Goal: Information Seeking & Learning: Learn about a topic

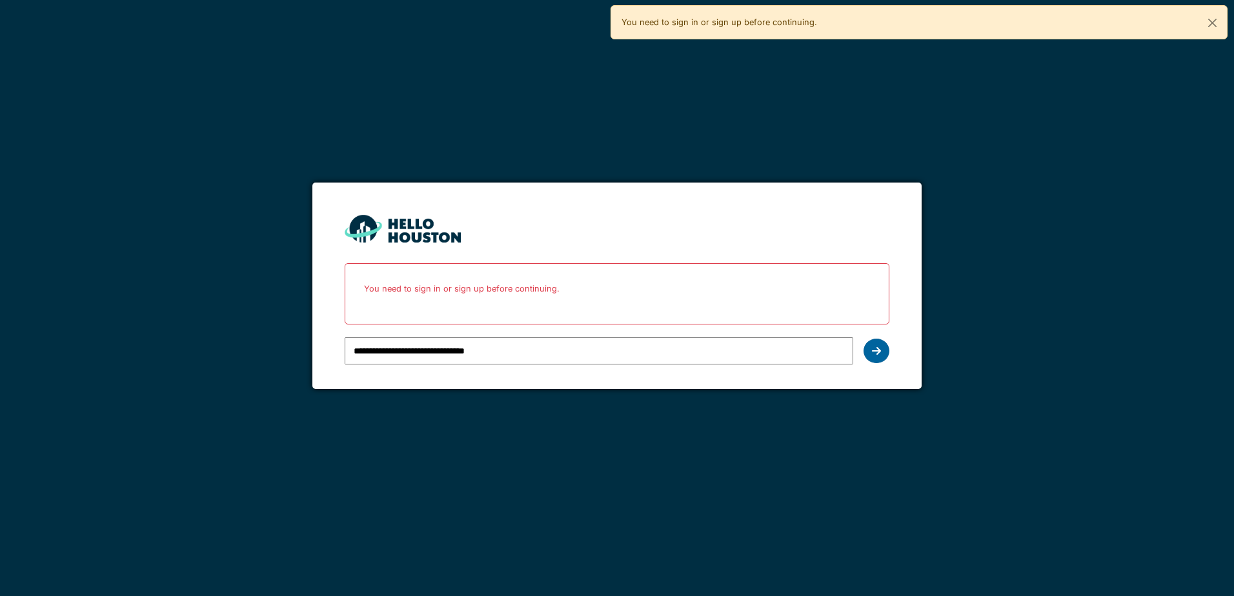
click at [879, 348] on icon at bounding box center [876, 351] width 9 height 10
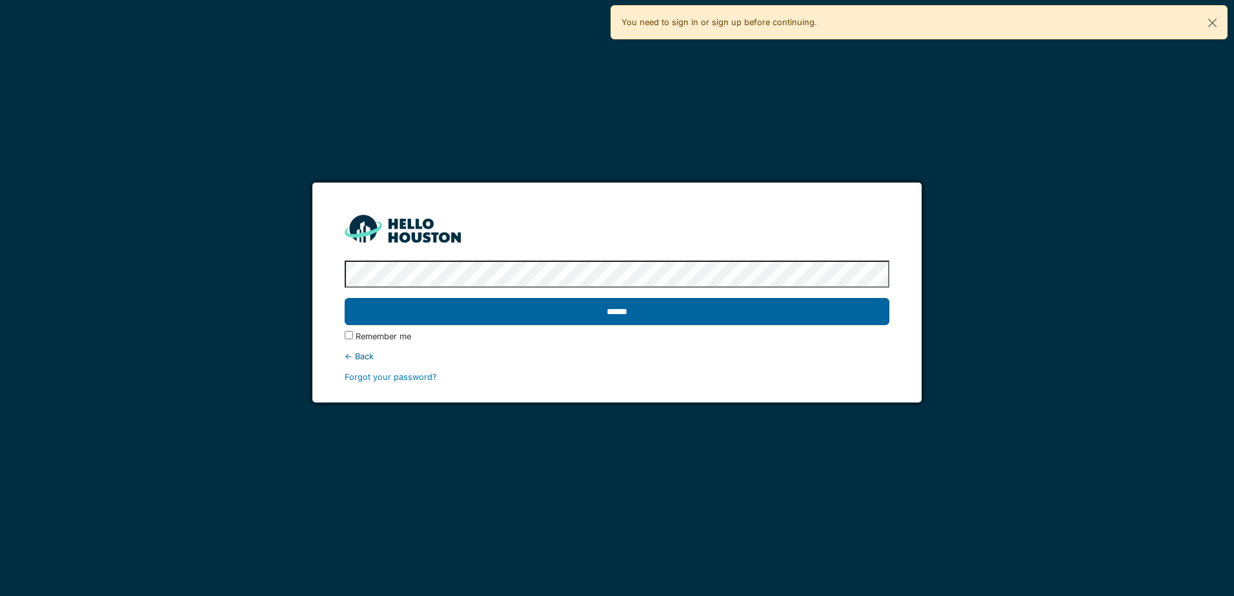
click at [621, 318] on input "******" at bounding box center [617, 311] width 544 height 27
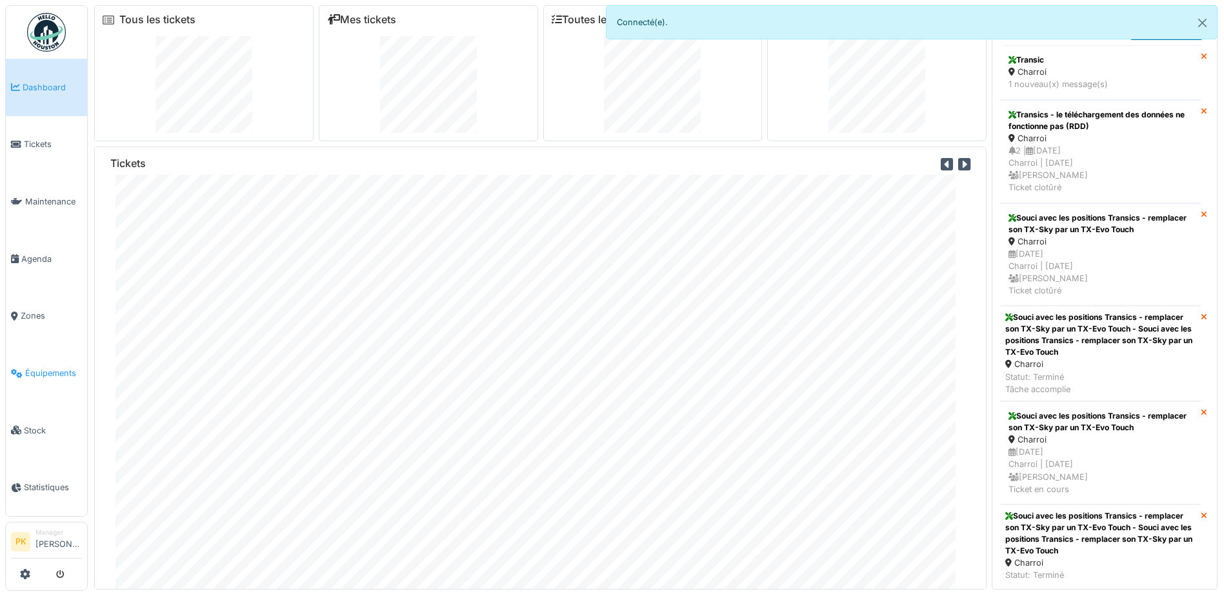
click at [54, 369] on span "Équipements" at bounding box center [53, 373] width 57 height 12
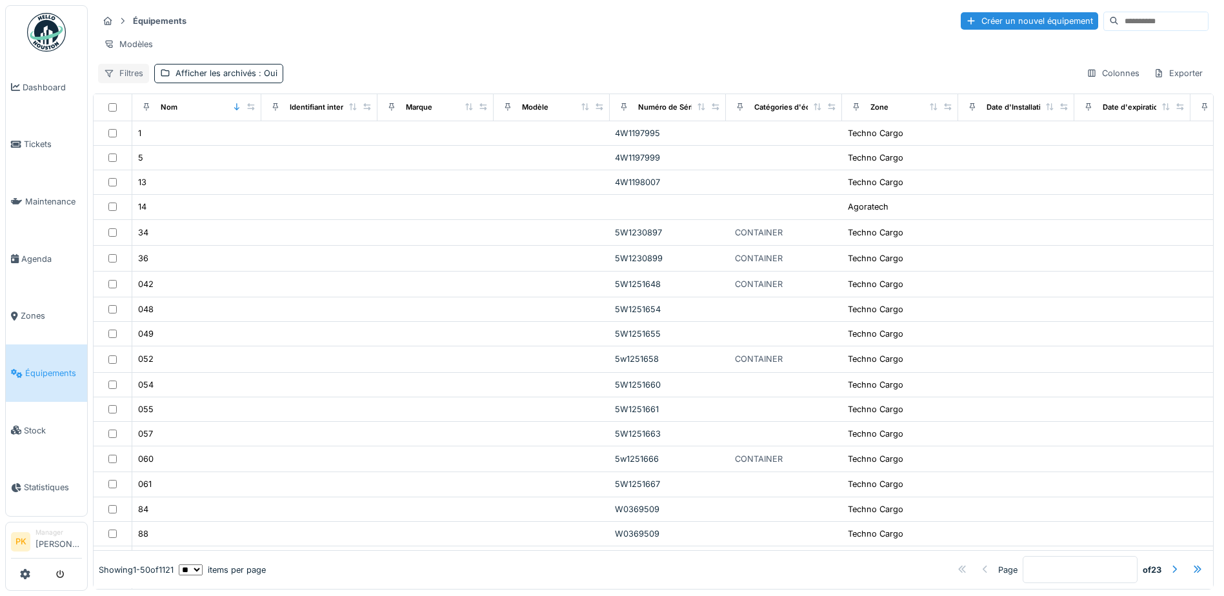
click at [137, 77] on div "Filtres" at bounding box center [123, 73] width 51 height 19
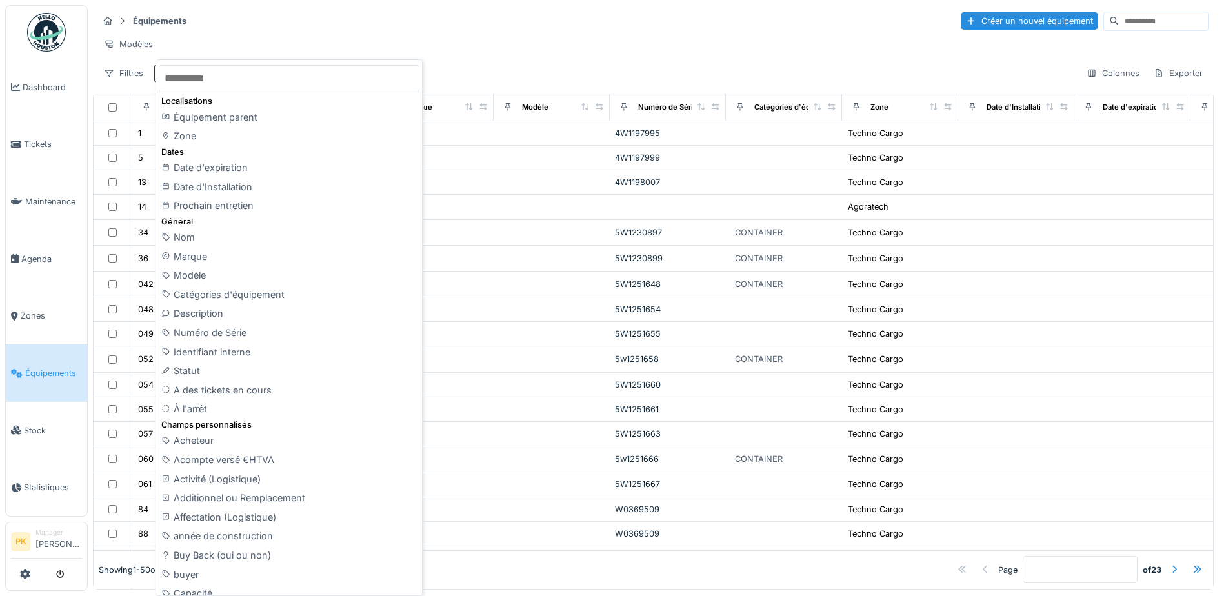
click at [216, 89] on input "text" at bounding box center [289, 78] width 261 height 27
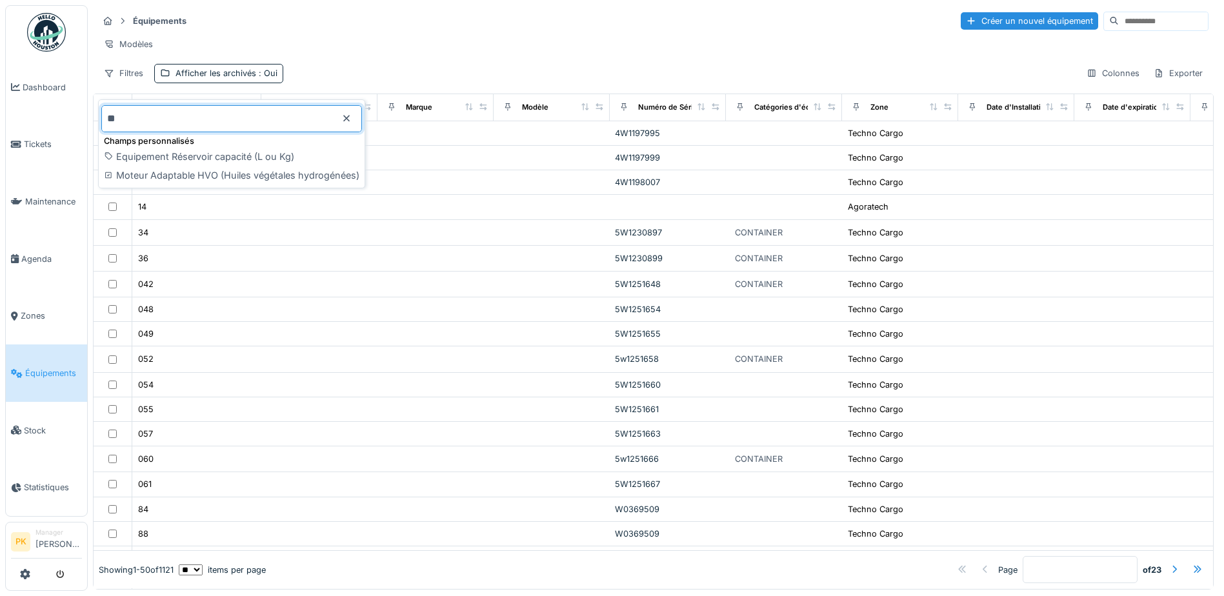
type input "*"
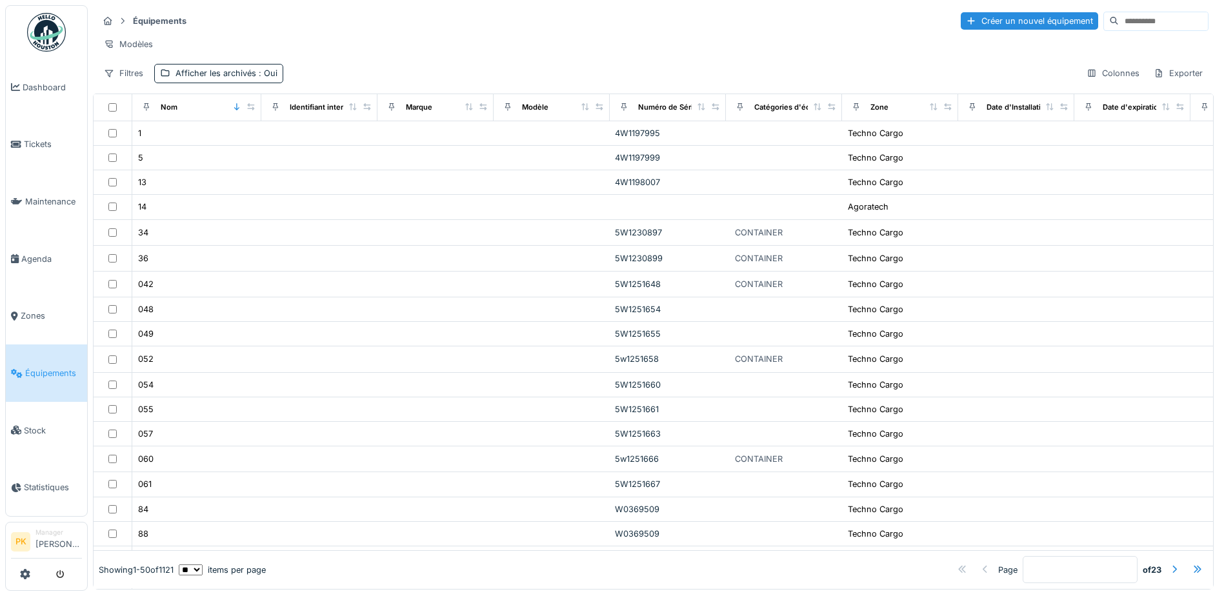
click at [56, 370] on span "Équipements" at bounding box center [53, 373] width 57 height 12
click at [116, 83] on div "Filtres" at bounding box center [123, 73] width 51 height 19
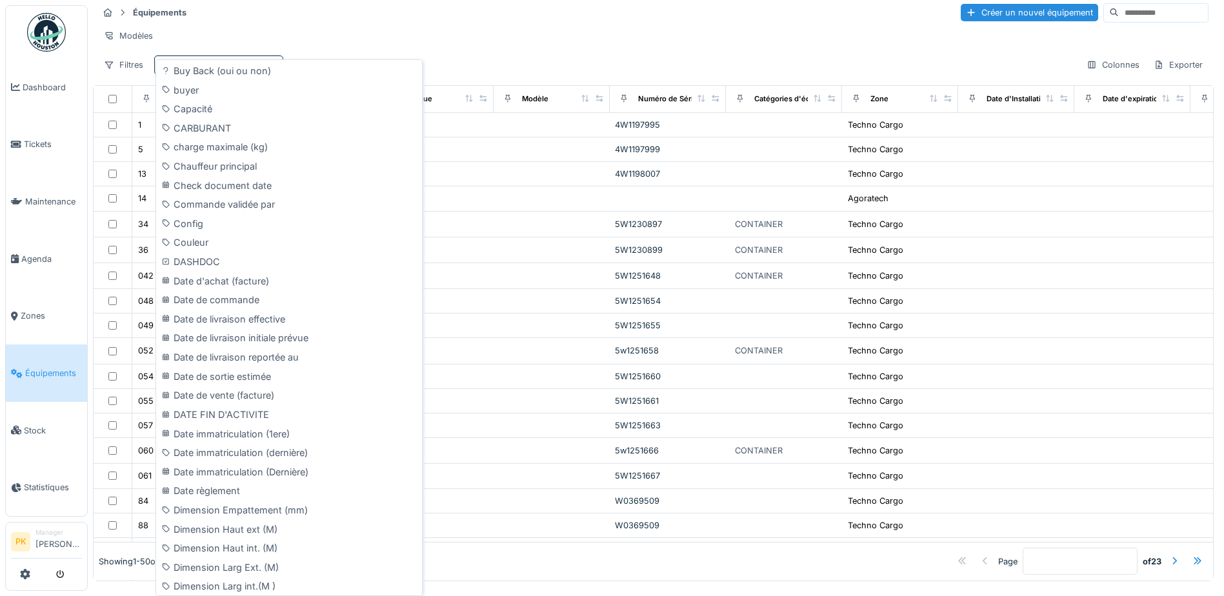
scroll to position [391, 0]
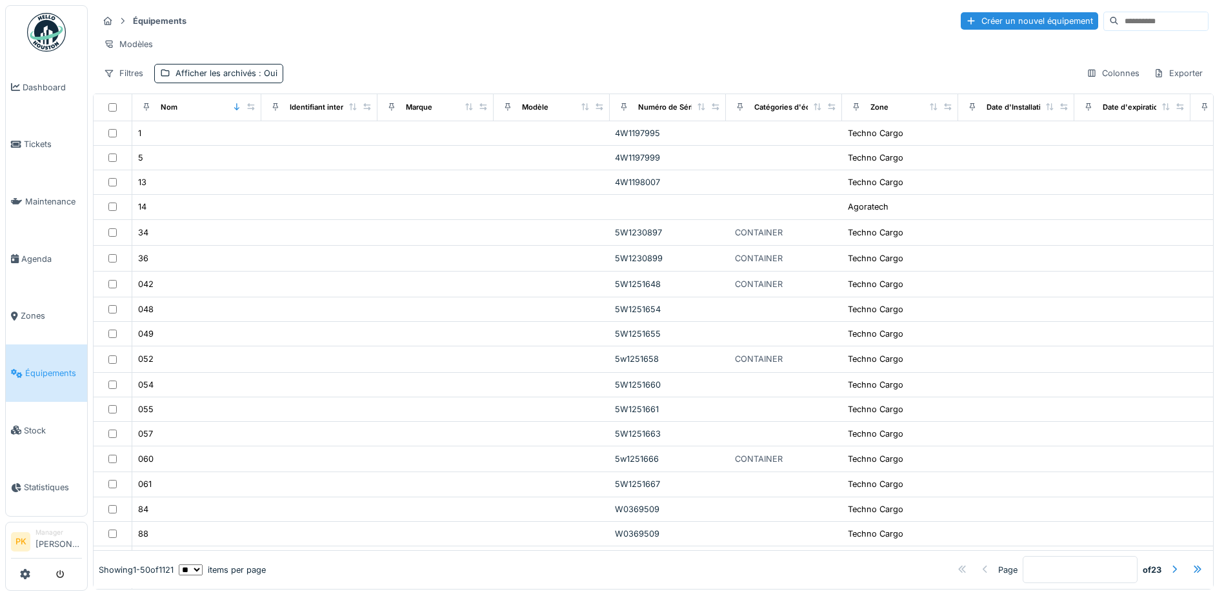
click at [257, 15] on div "Équipements Créer un nouvel équipement" at bounding box center [653, 20] width 1111 height 21
click at [204, 77] on div "Afficher les archivés : Oui" at bounding box center [227, 73] width 102 height 12
click at [306, 40] on div "Modèles" at bounding box center [653, 44] width 1111 height 19
click at [1119, 14] on input at bounding box center [1163, 21] width 89 height 18
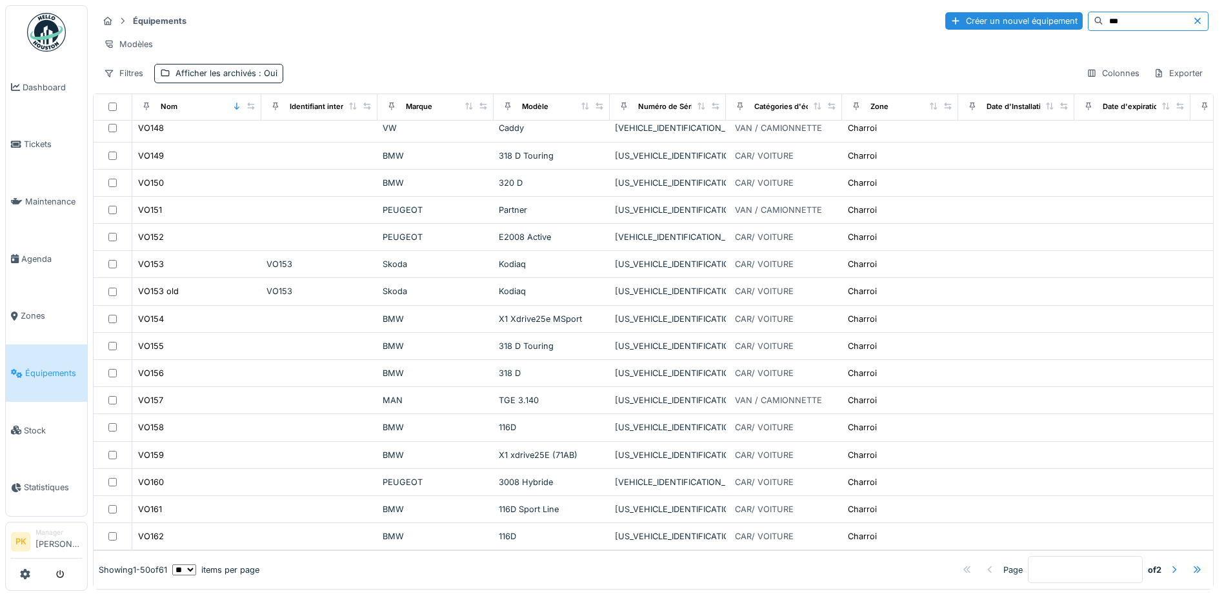
scroll to position [966, 0]
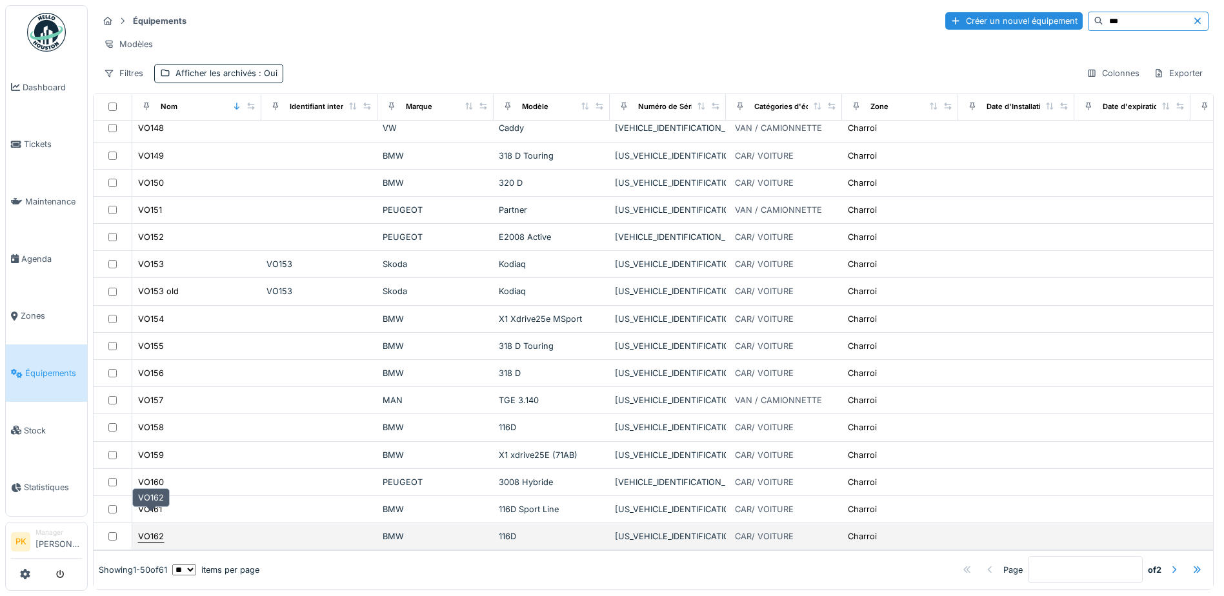
type input "***"
click at [161, 531] on div "VO162" at bounding box center [151, 537] width 26 height 12
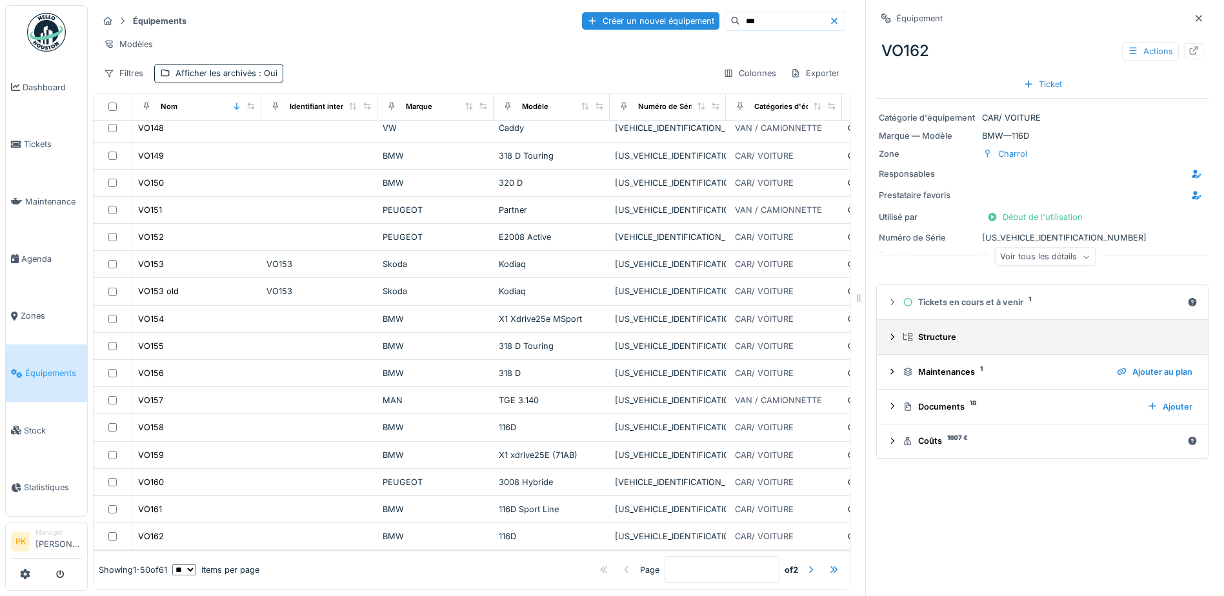
click at [887, 333] on icon at bounding box center [892, 337] width 10 height 8
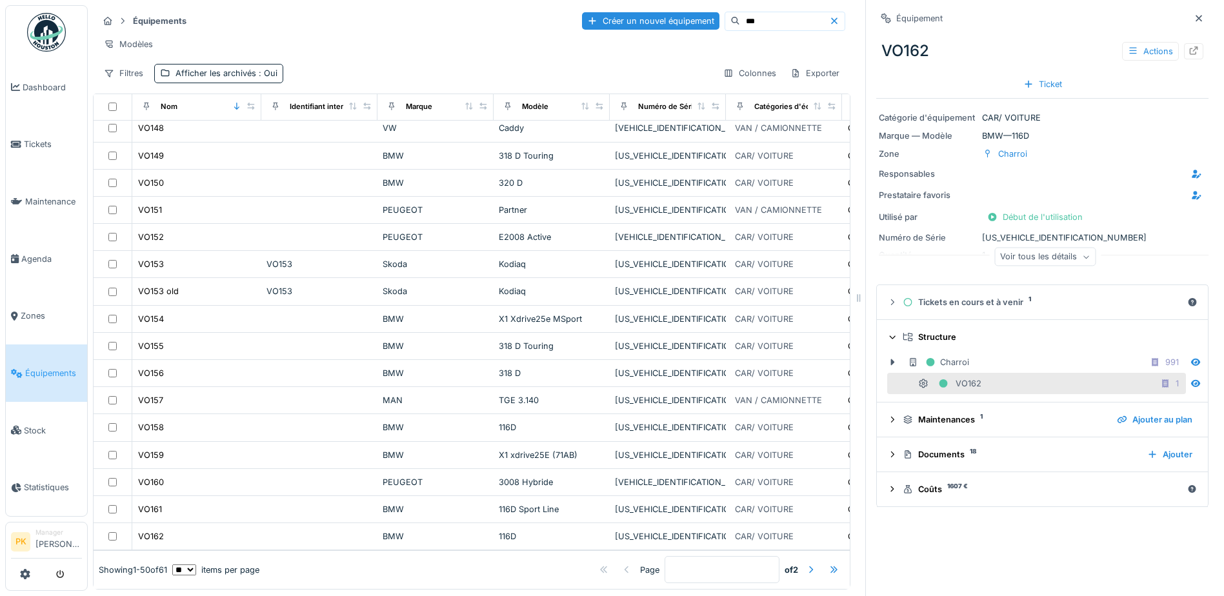
click at [889, 332] on icon at bounding box center [893, 337] width 8 height 10
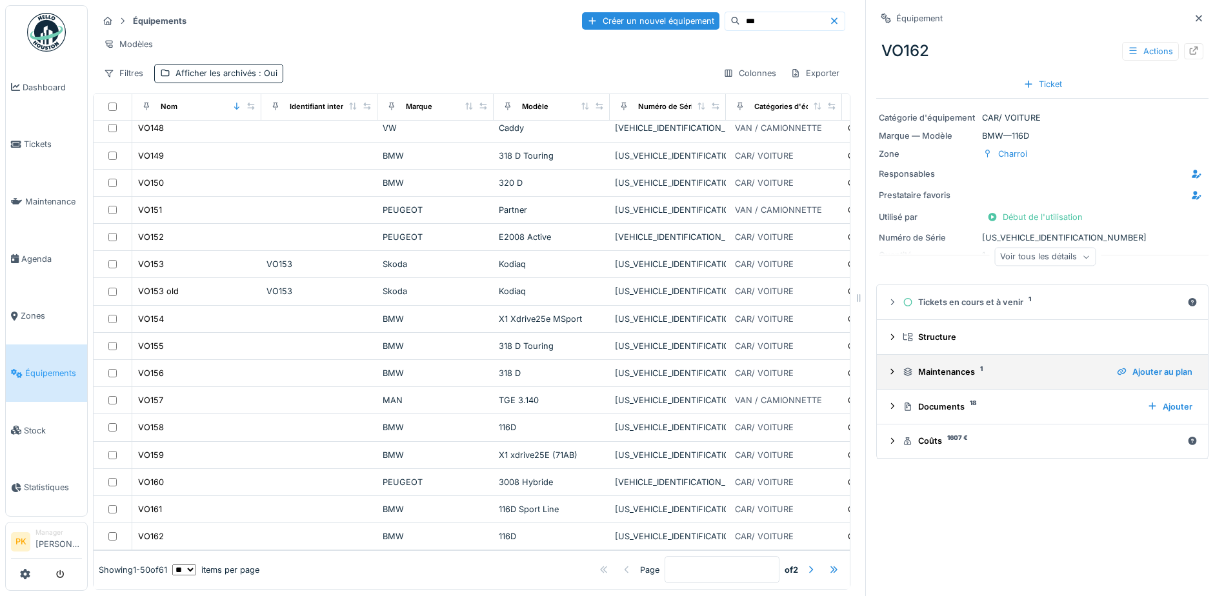
click at [887, 368] on icon at bounding box center [892, 372] width 10 height 8
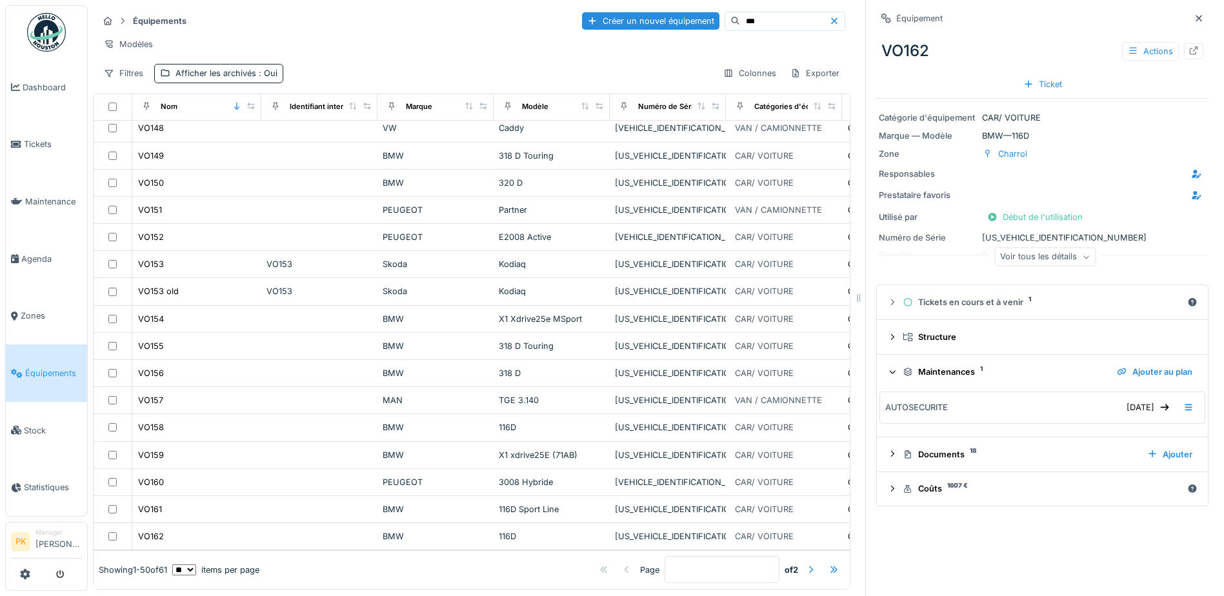
click at [889, 367] on icon at bounding box center [893, 372] width 8 height 10
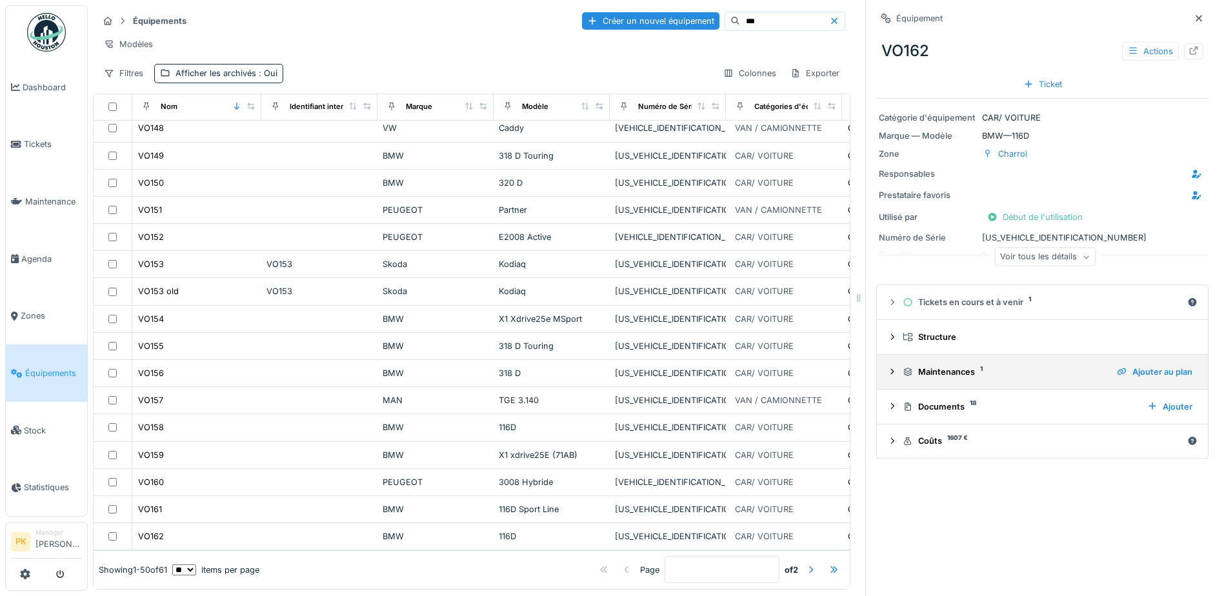
click at [887, 368] on icon at bounding box center [892, 372] width 10 height 8
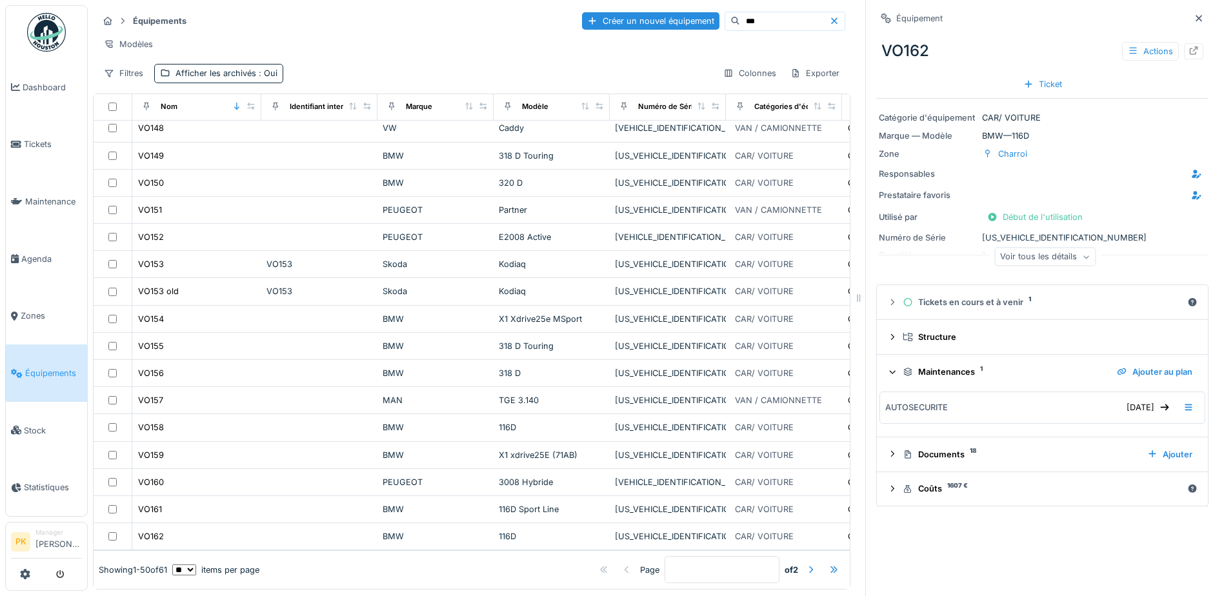
click at [889, 367] on icon at bounding box center [893, 372] width 8 height 10
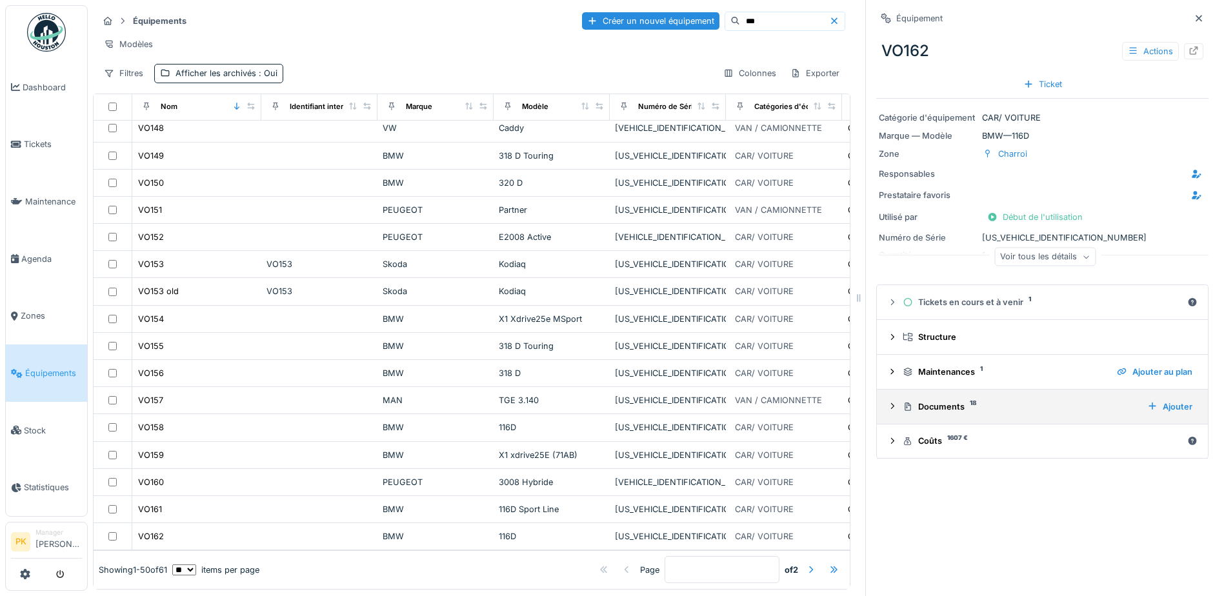
click at [891, 403] on icon at bounding box center [892, 406] width 3 height 6
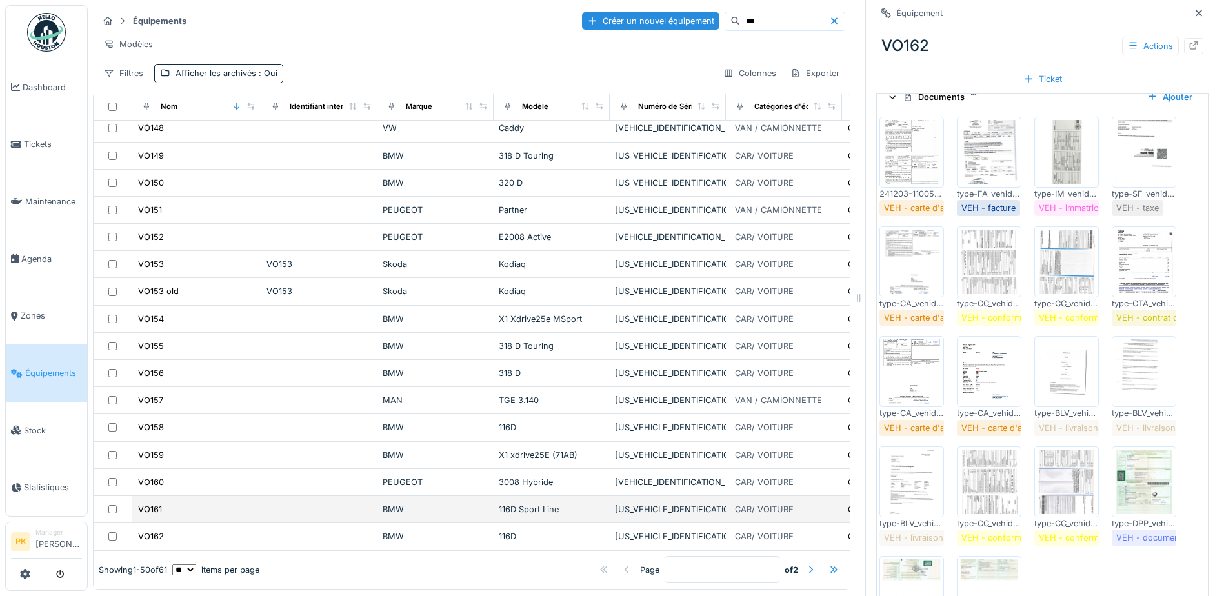
scroll to position [301, 0]
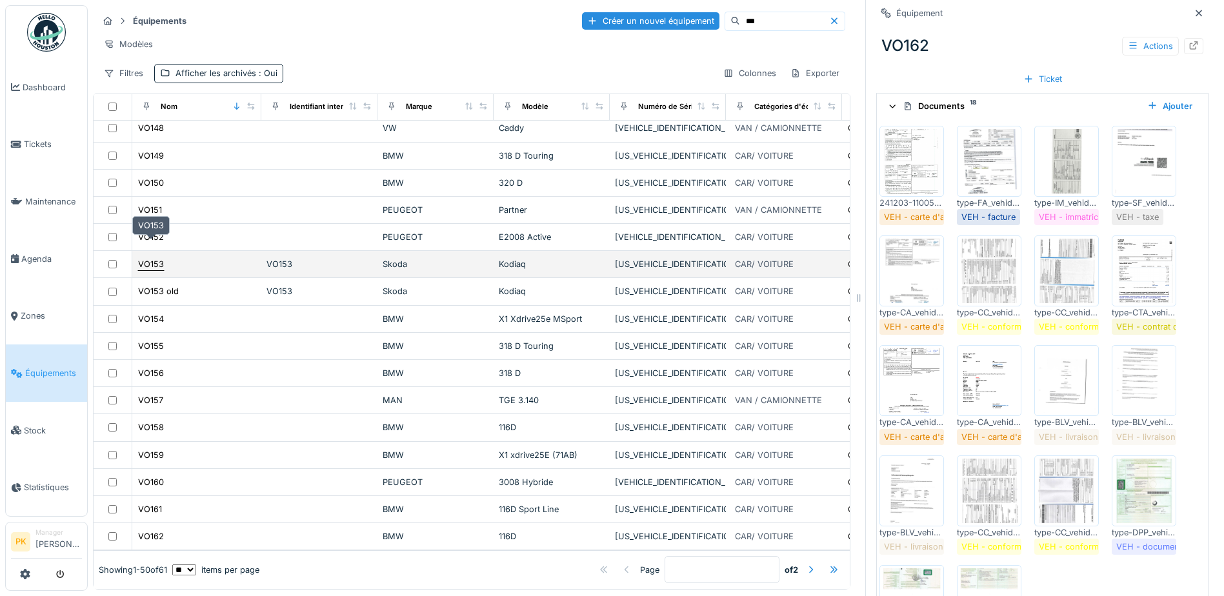
click at [157, 258] on div "VO153" at bounding box center [151, 264] width 26 height 12
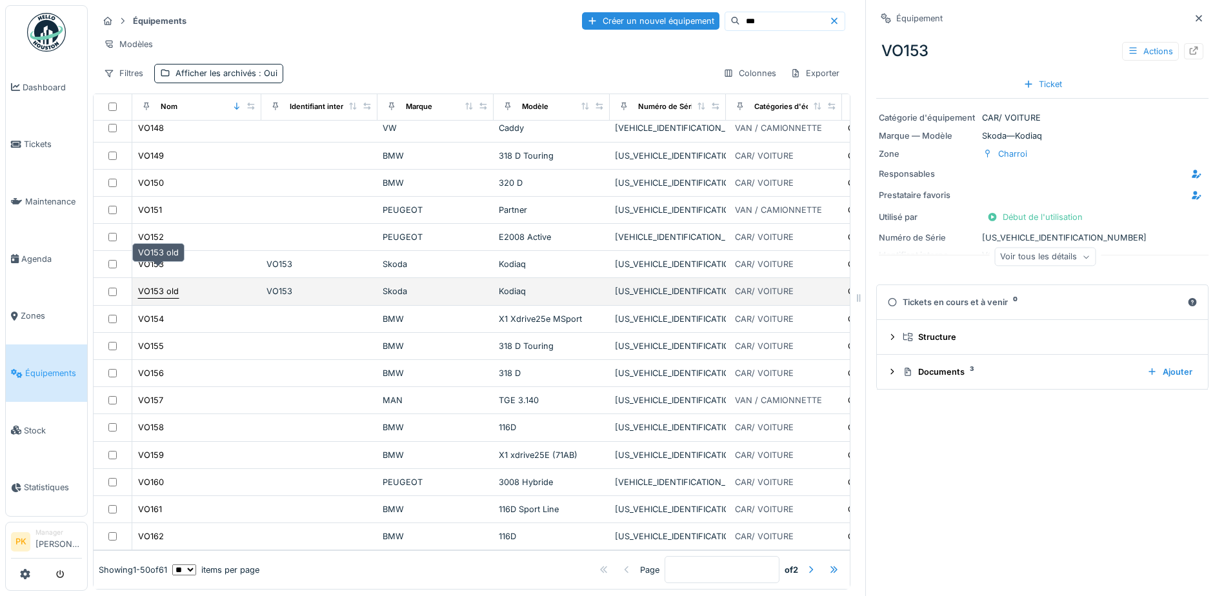
click at [156, 285] on div "VO153 old" at bounding box center [158, 291] width 41 height 12
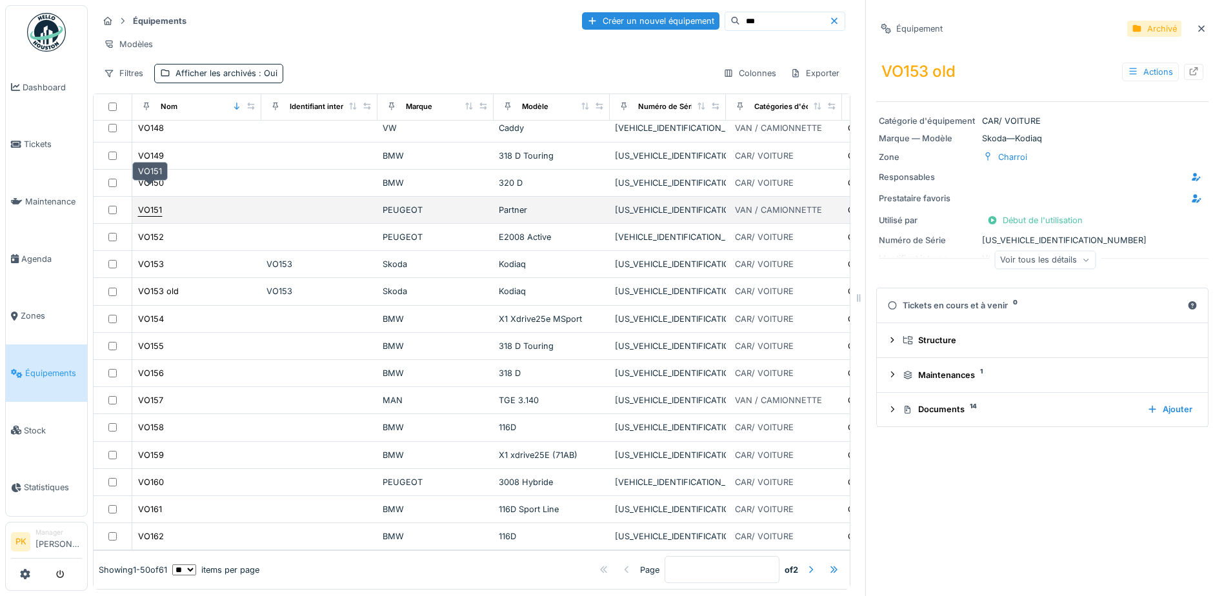
click at [161, 204] on div "VO151" at bounding box center [150, 210] width 24 height 12
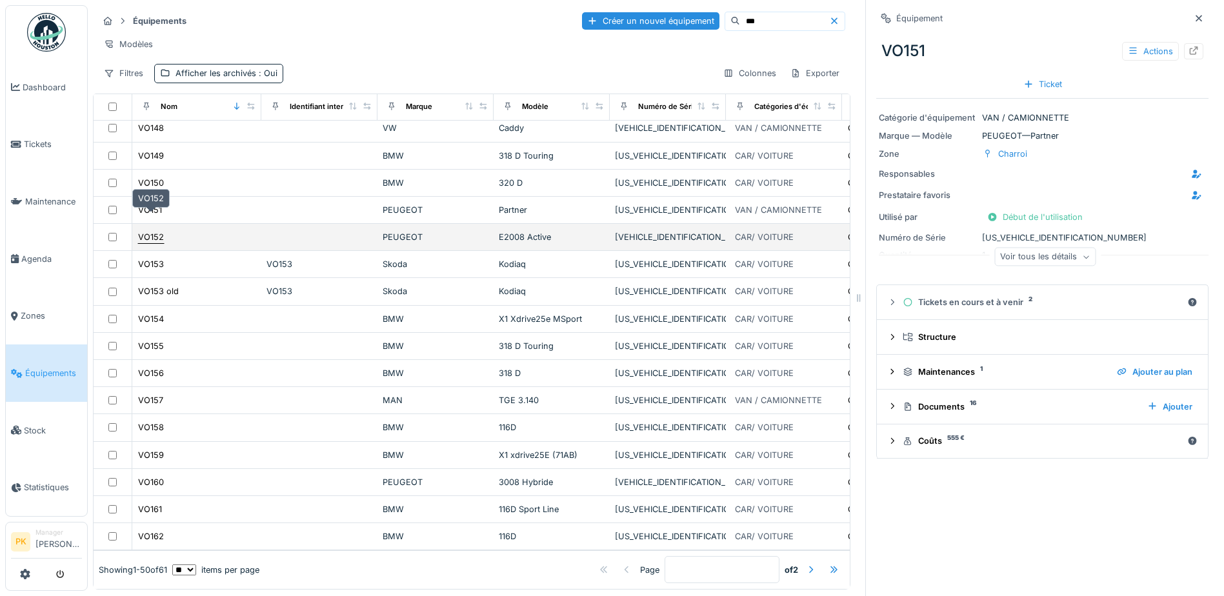
click at [156, 231] on div "VO152" at bounding box center [151, 237] width 26 height 12
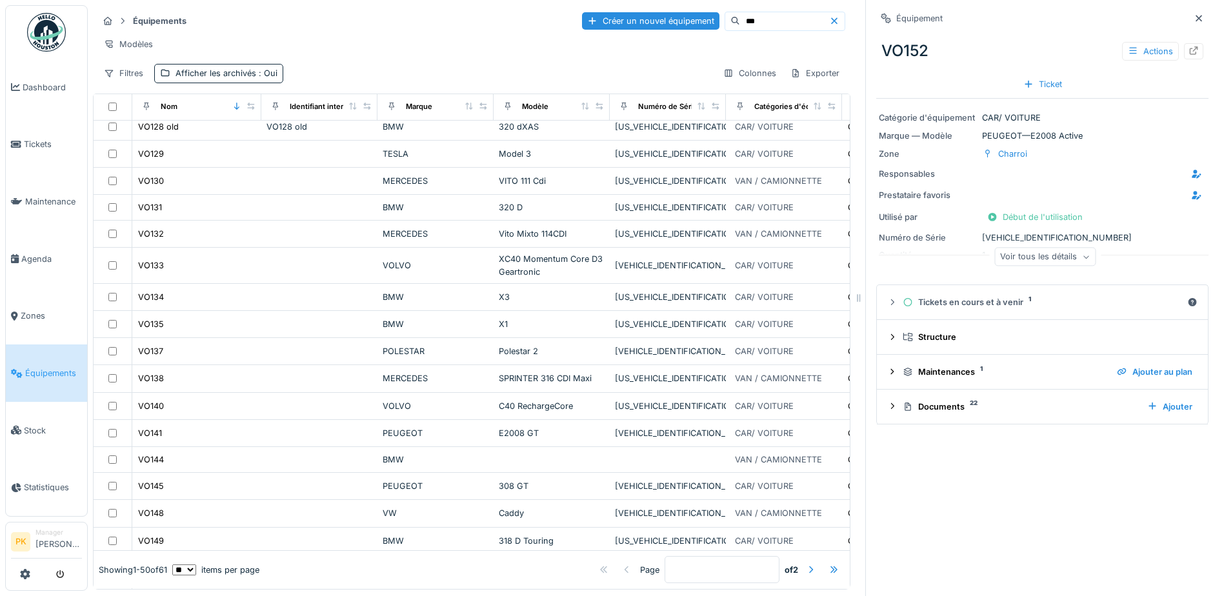
scroll to position [514, 0]
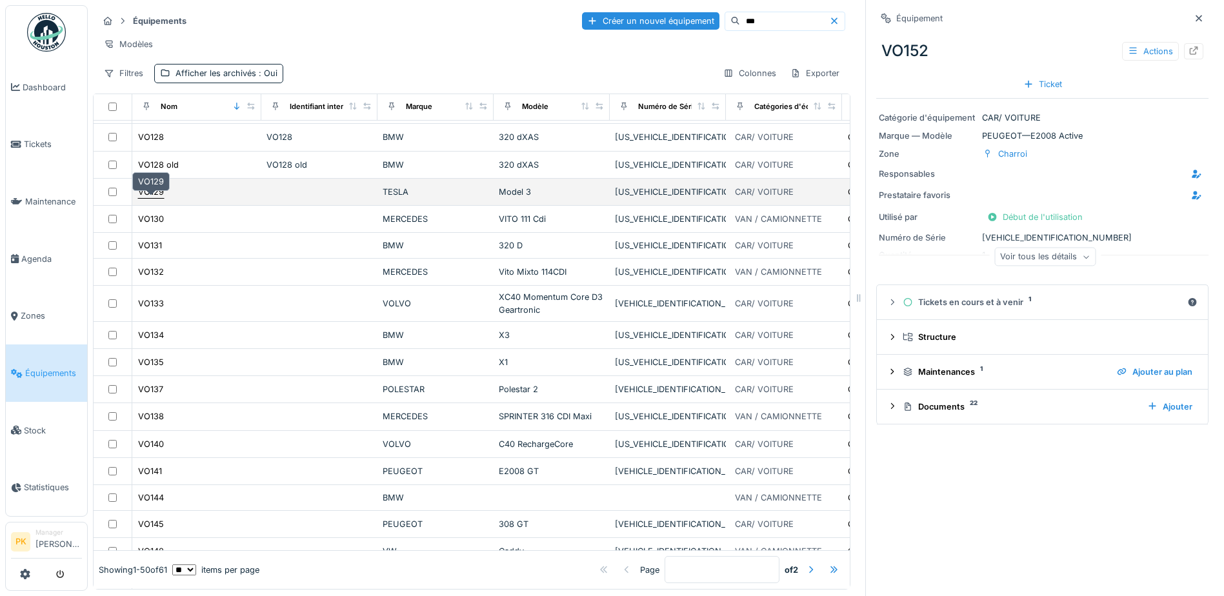
click at [160, 198] on div "VO129" at bounding box center [151, 192] width 26 height 12
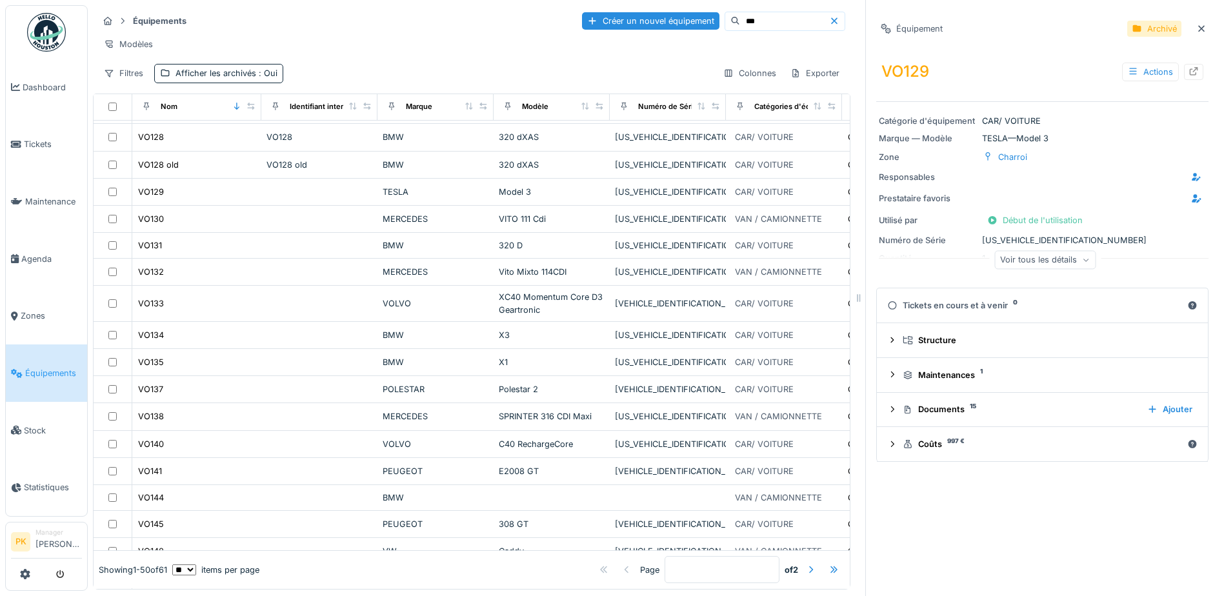
click at [1082, 257] on icon at bounding box center [1086, 260] width 8 height 6
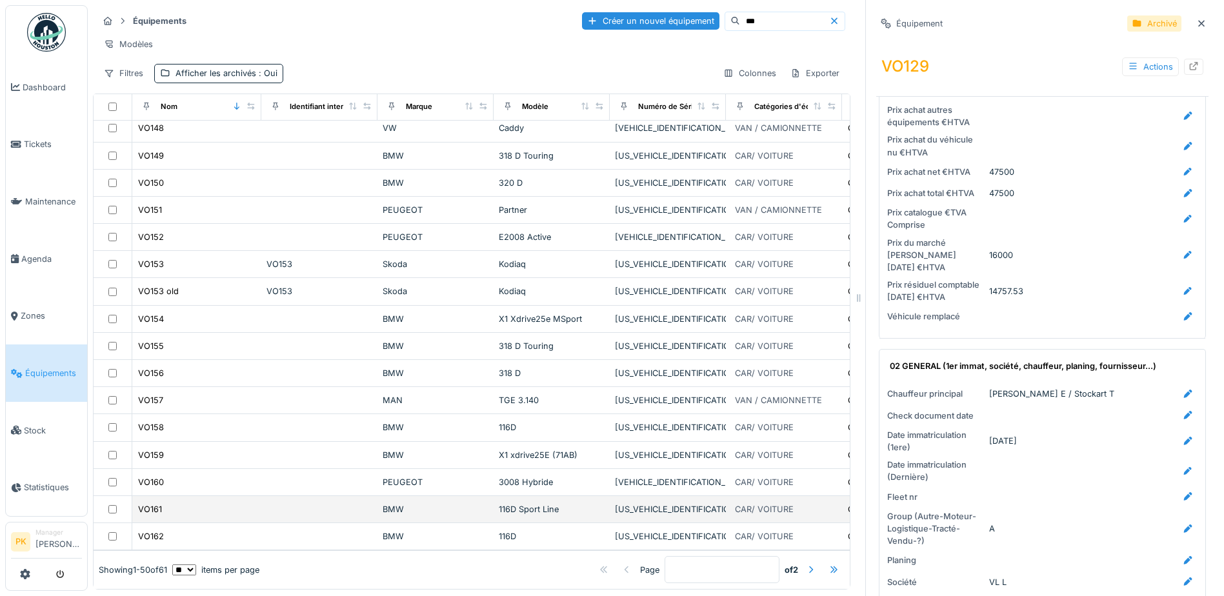
scroll to position [966, 0]
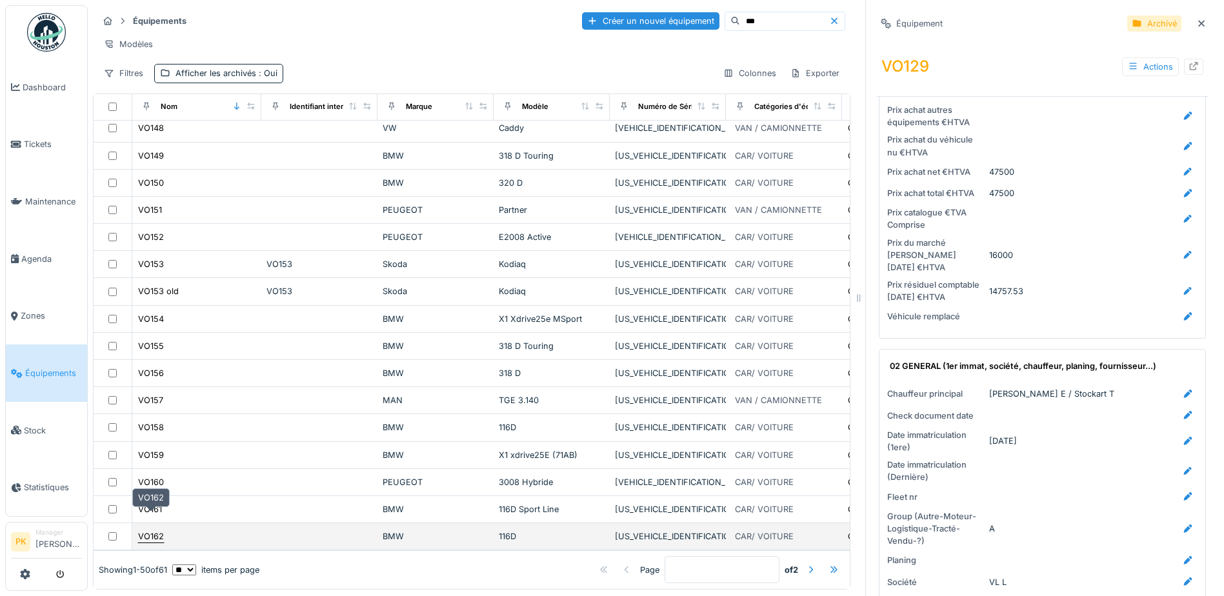
click at [143, 531] on div "VO162" at bounding box center [151, 537] width 26 height 12
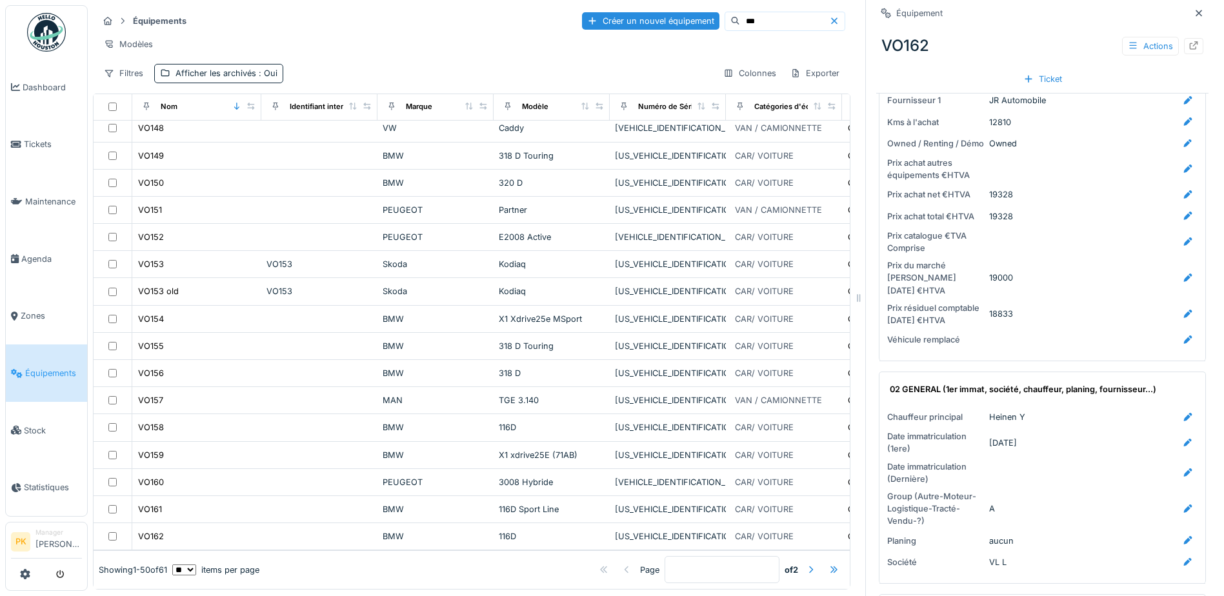
scroll to position [516, 0]
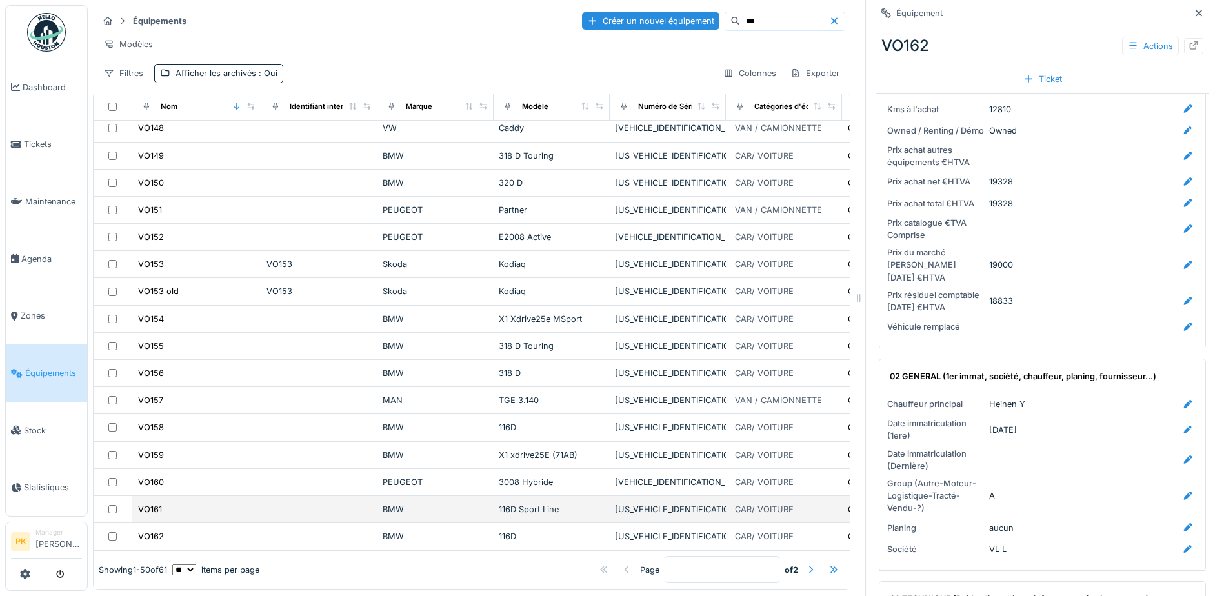
click at [162, 496] on td "VO161" at bounding box center [196, 509] width 129 height 27
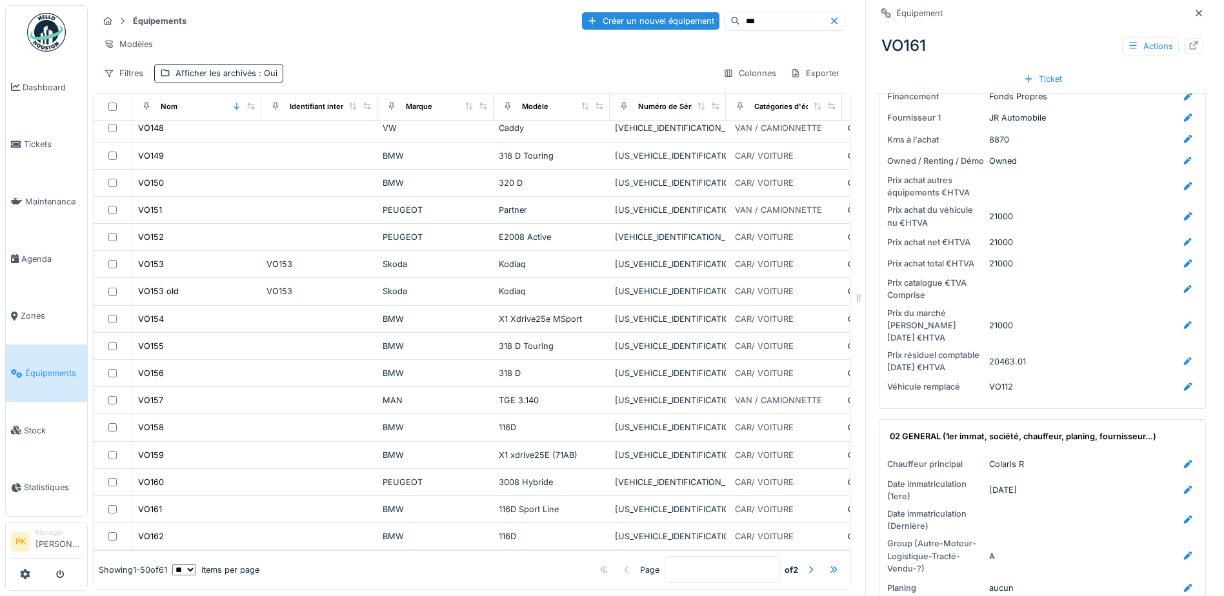
scroll to position [516, 0]
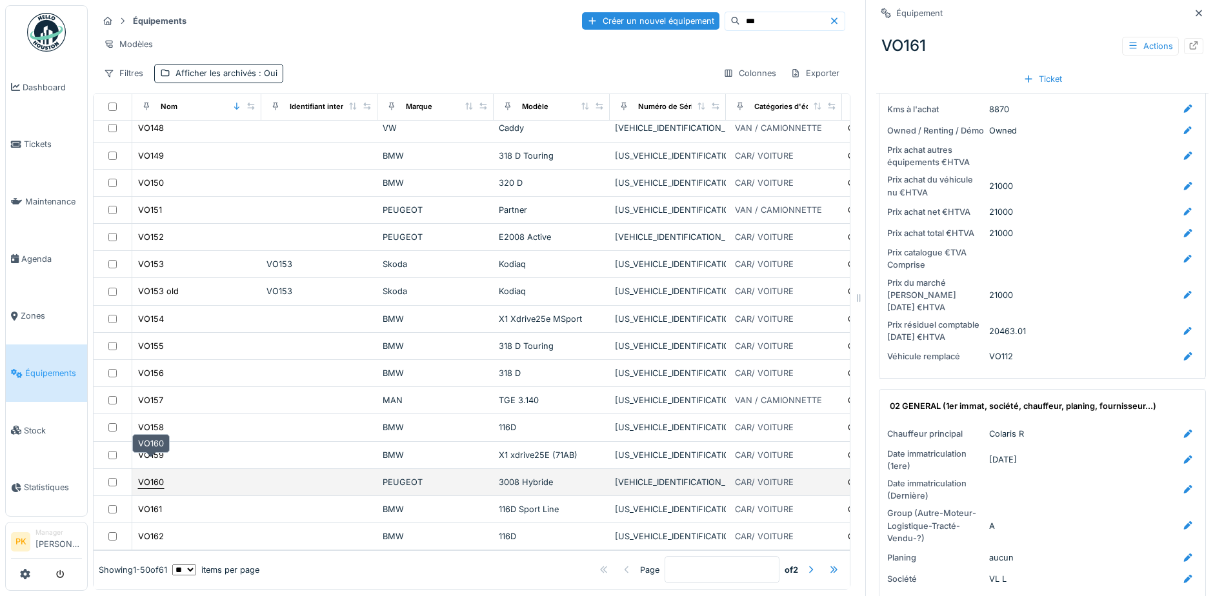
click at [160, 476] on div "VO160" at bounding box center [151, 482] width 26 height 12
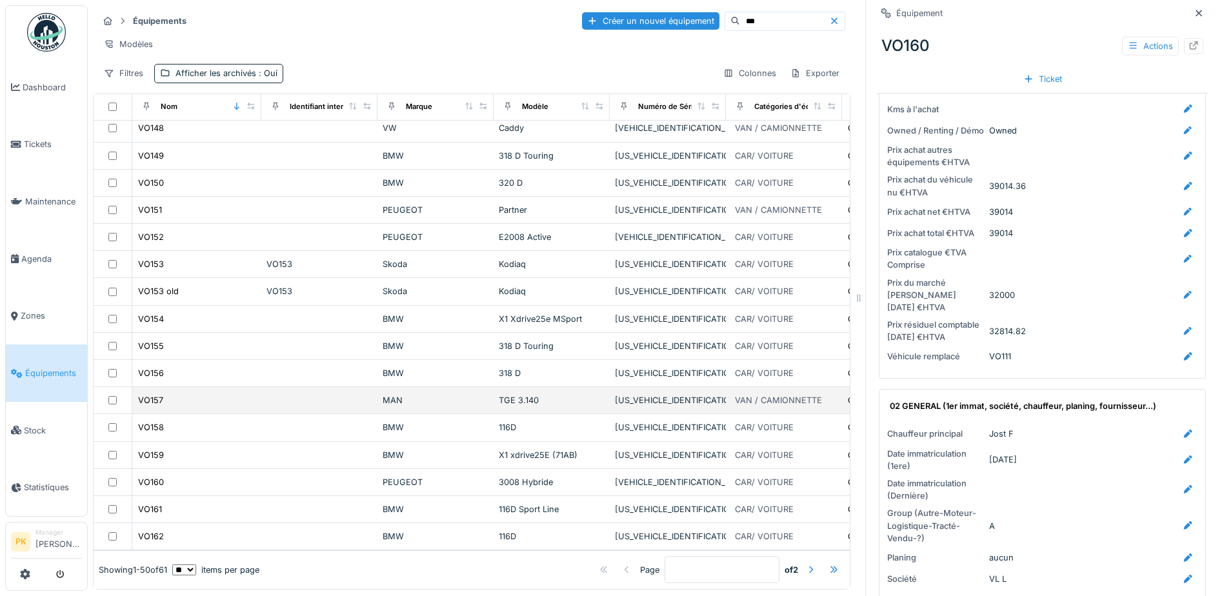
scroll to position [10, 0]
click at [806, 564] on div at bounding box center [811, 570] width 10 height 12
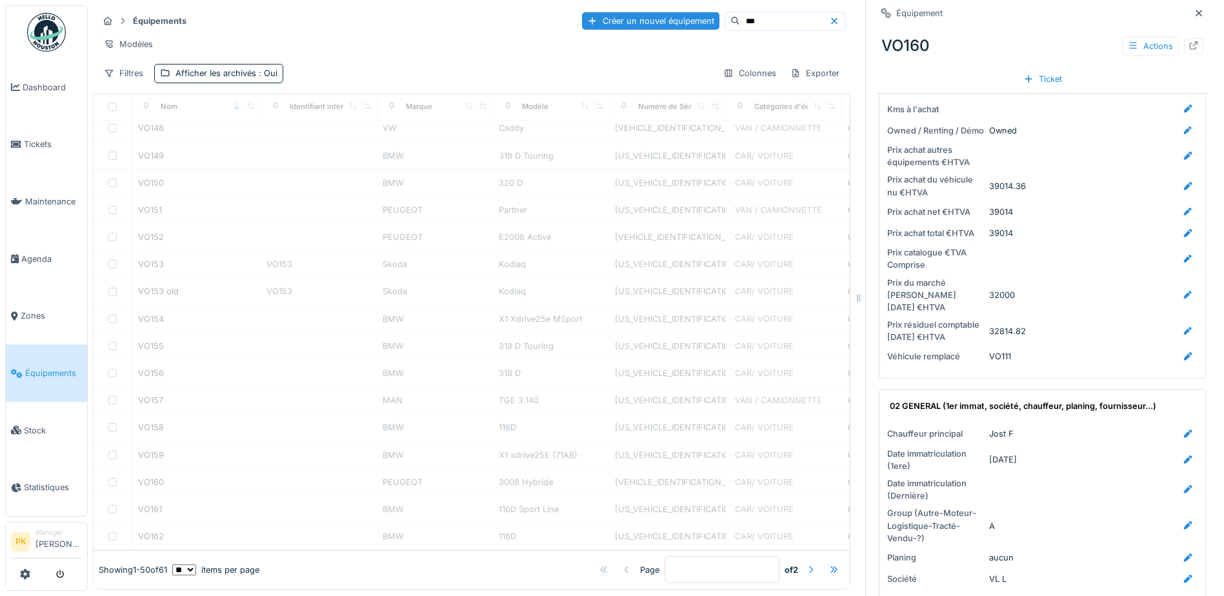
type input "*"
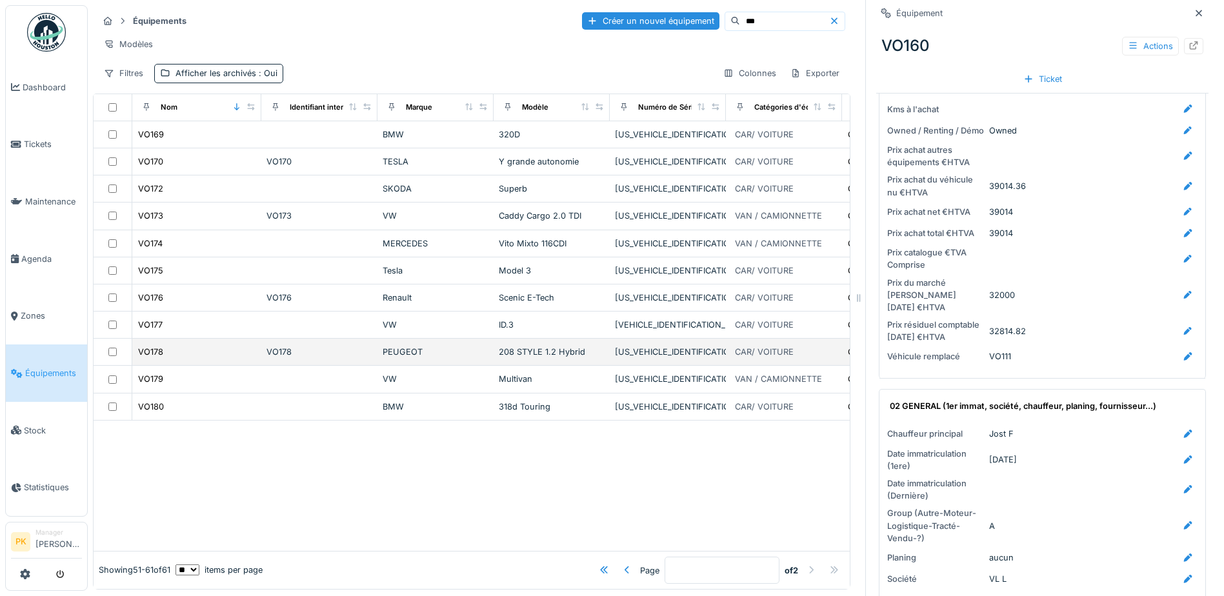
scroll to position [0, 0]
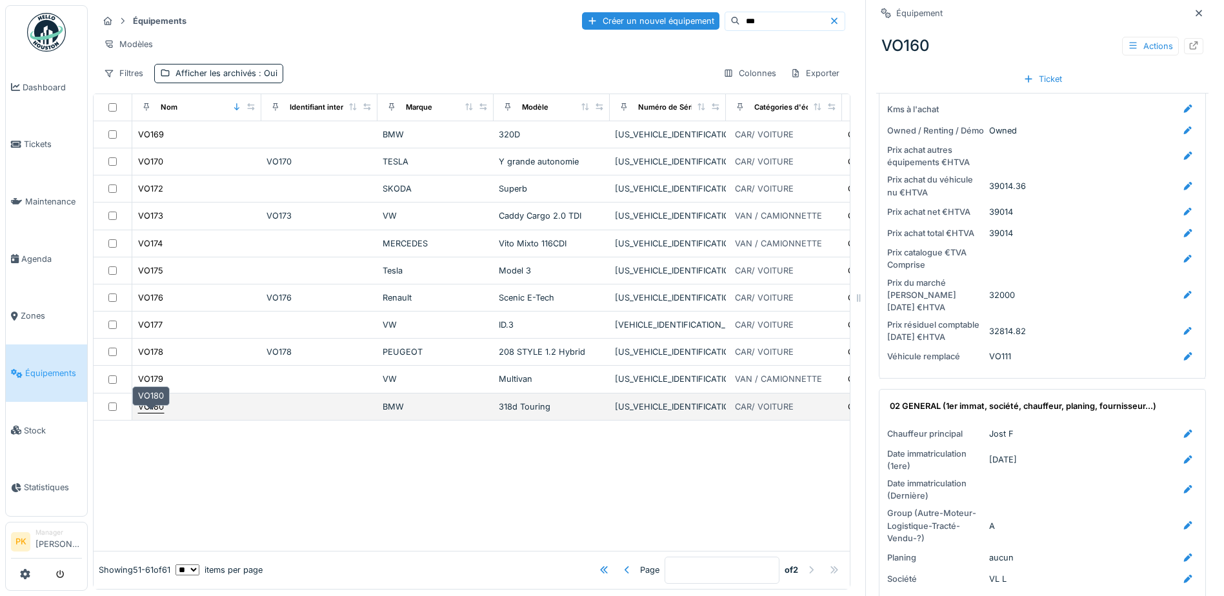
click at [154, 404] on div "VO180" at bounding box center [151, 407] width 26 height 12
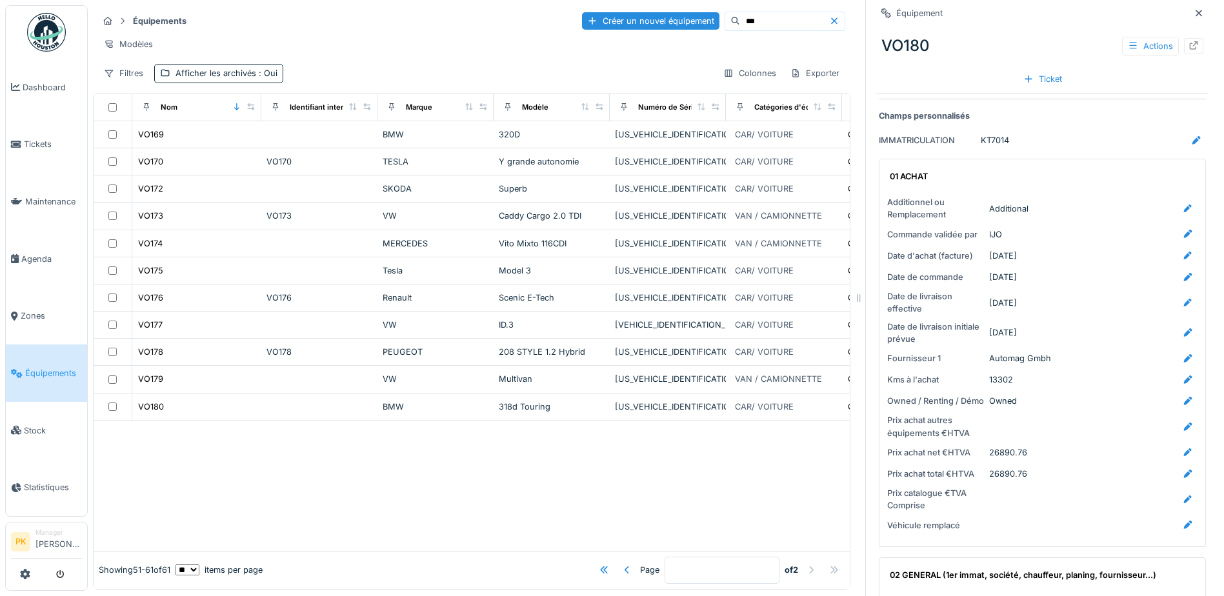
scroll to position [129, 0]
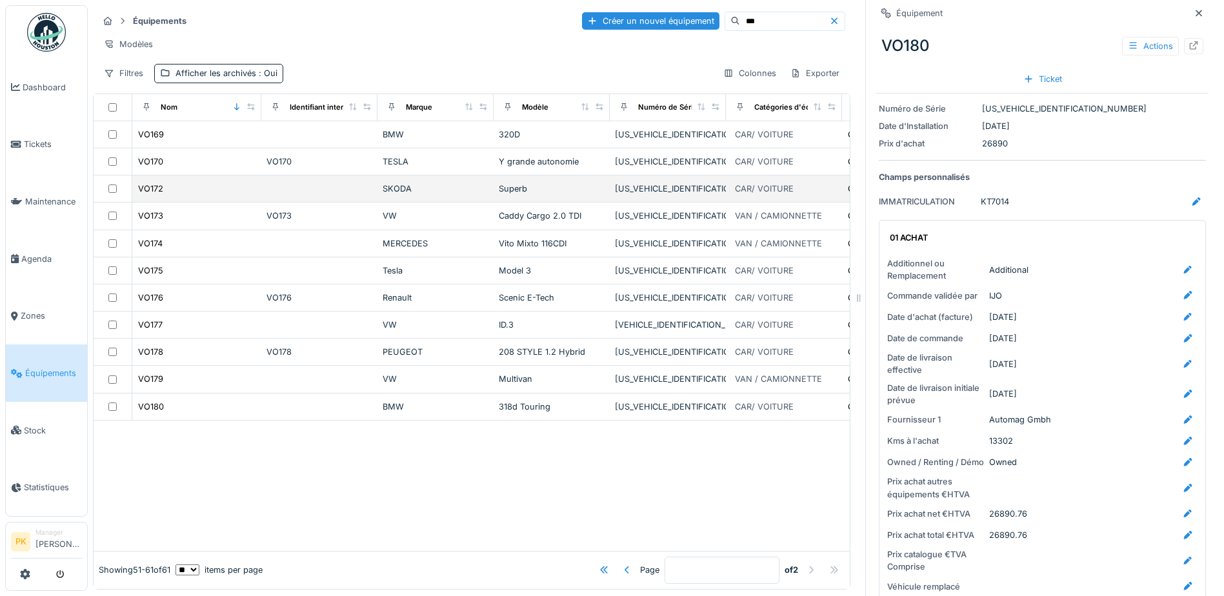
click at [404, 190] on div "SKODA" at bounding box center [436, 189] width 106 height 12
